Goal: Browse casually

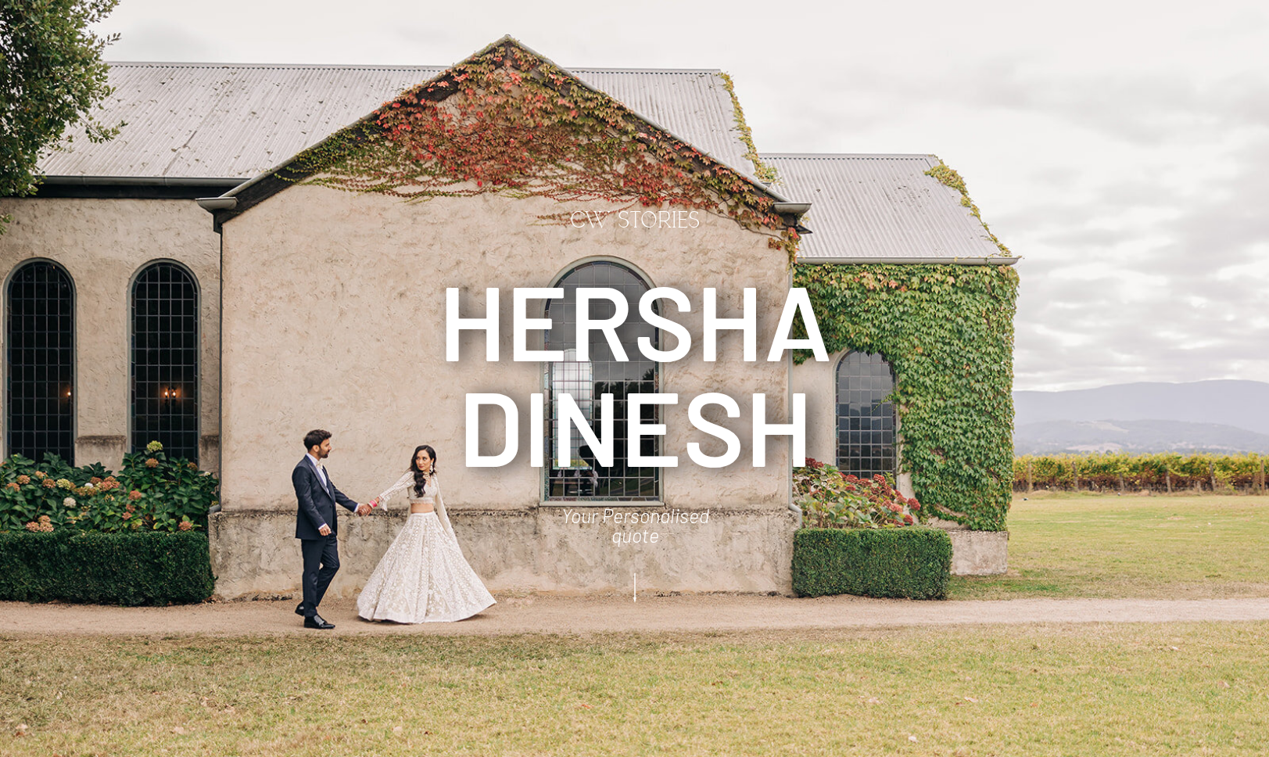
click at [631, 597] on icon at bounding box center [635, 588] width 39 height 42
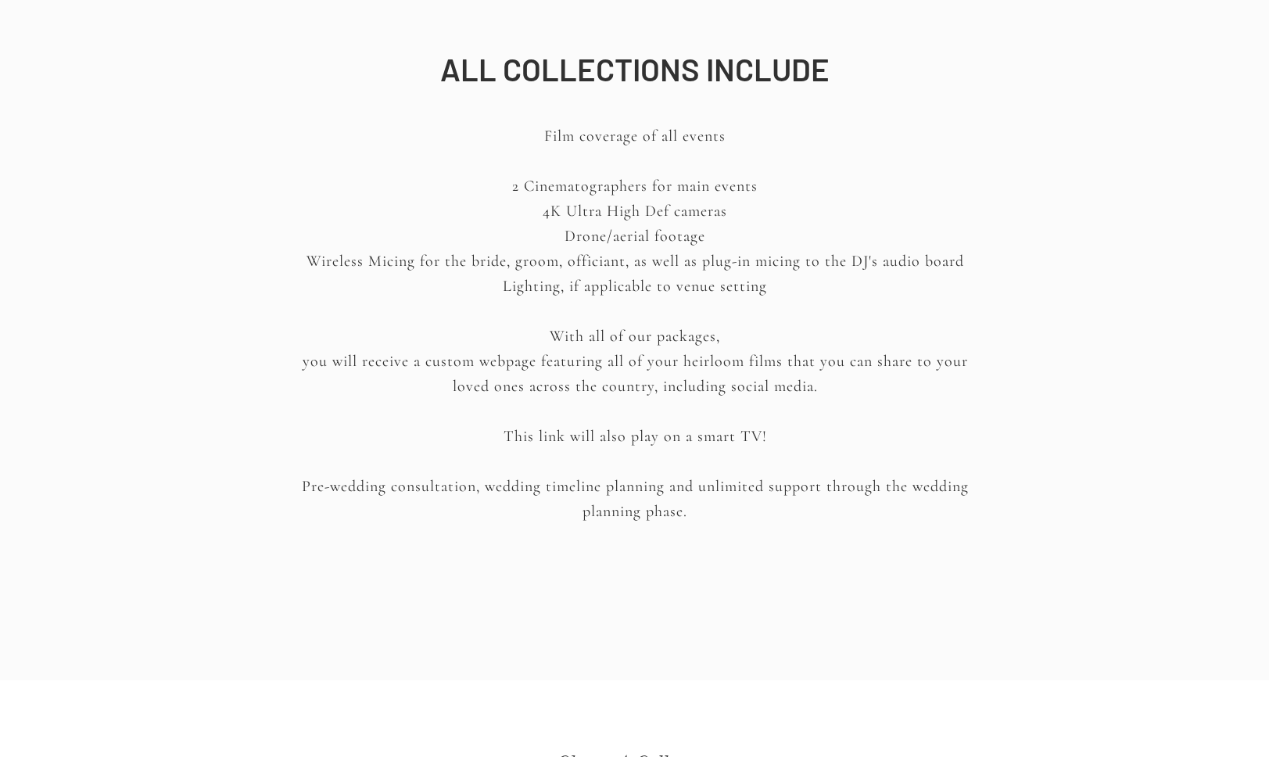
scroll to position [2705, 0]
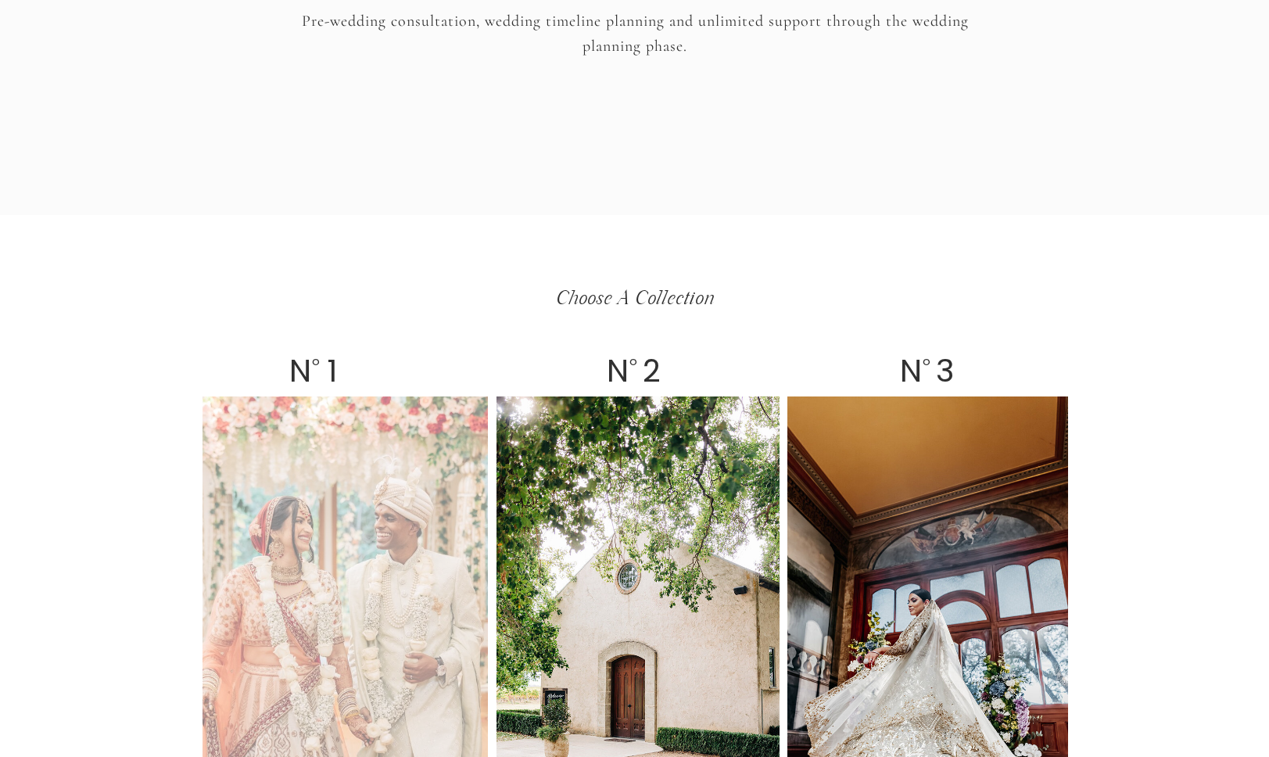
click at [325, 528] on div at bounding box center [345, 639] width 285 height 484
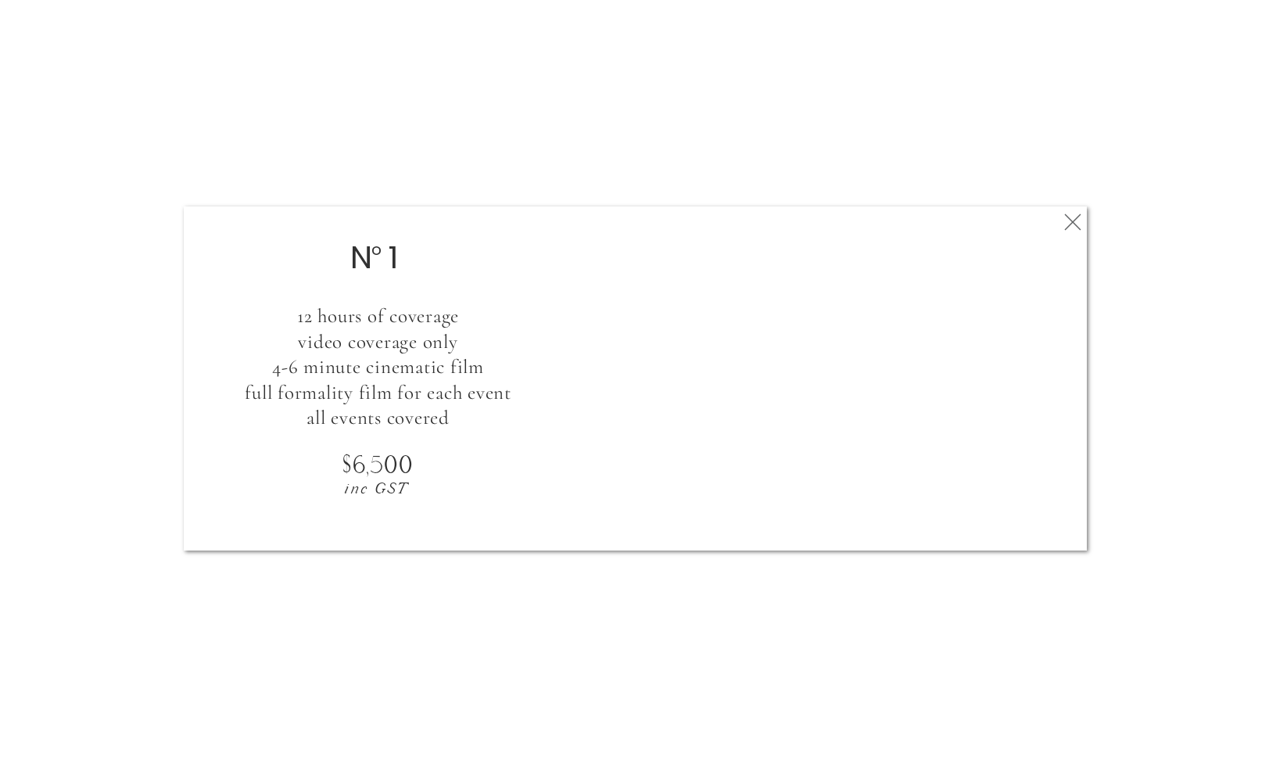
click at [1074, 216] on icon at bounding box center [1073, 221] width 28 height 31
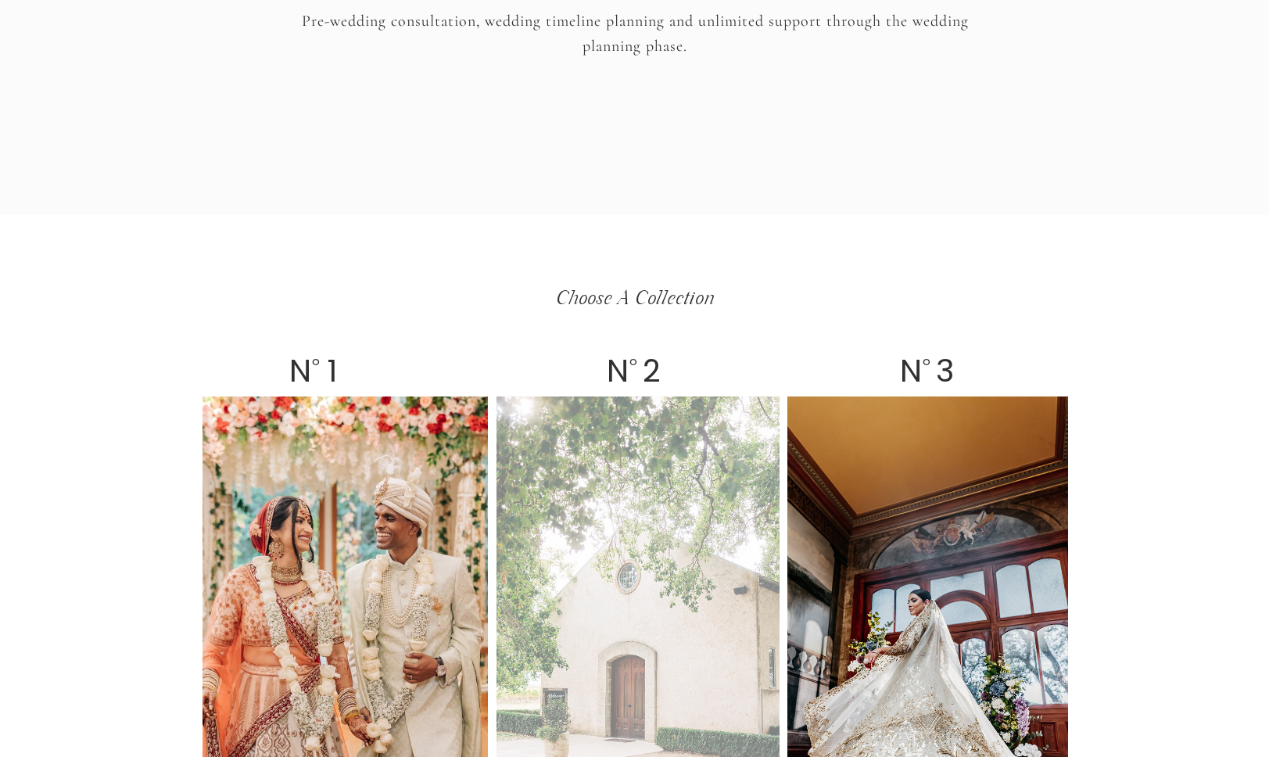
click at [592, 523] on div at bounding box center [638, 639] width 283 height 484
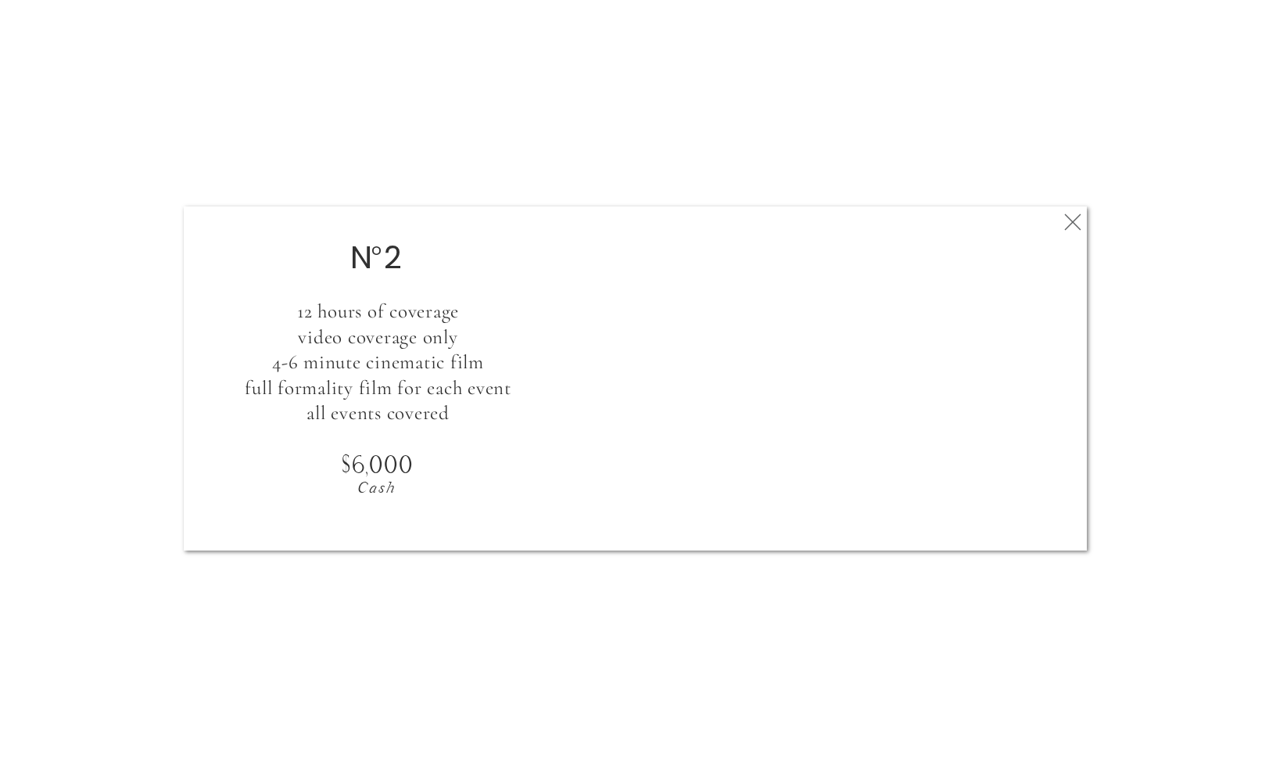
click at [1075, 224] on polygon at bounding box center [1072, 222] width 16 height 16
